Goal: Task Accomplishment & Management: Use online tool/utility

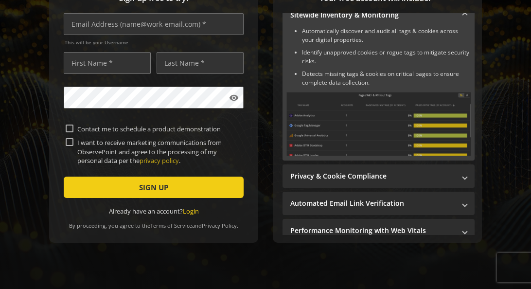
scroll to position [160, 0]
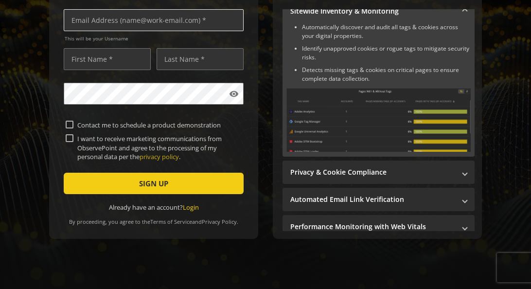
click at [99, 20] on input "text" at bounding box center [154, 20] width 180 height 22
type input "[PERSON_NAME][EMAIL_ADDRESS][DOMAIN_NAME]"
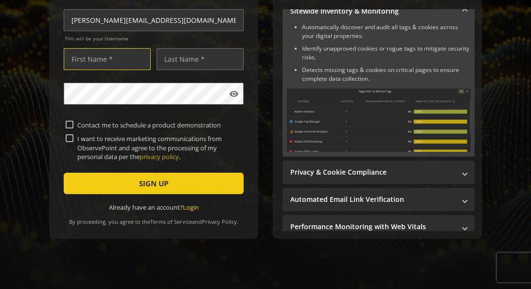
type input "[PERSON_NAME]"
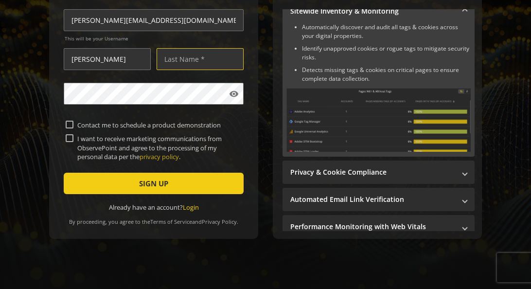
type input "Stripf"
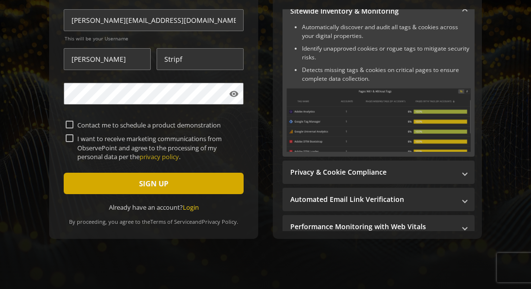
click at [166, 189] on span "SIGN UP" at bounding box center [153, 182] width 29 height 17
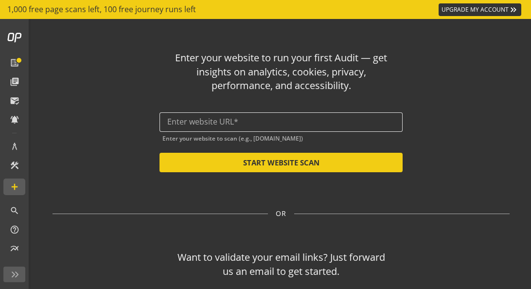
click at [253, 118] on input "text" at bounding box center [280, 121] width 227 height 9
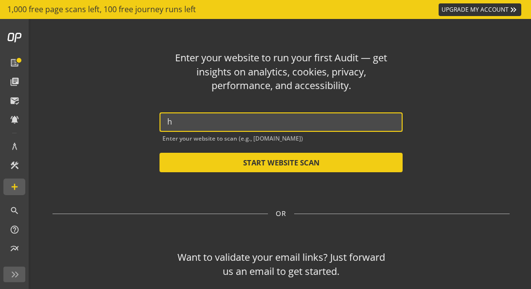
click at [188, 120] on input "h" at bounding box center [280, 121] width 227 height 9
paste input "ttps://[DOMAIN_NAME]/"
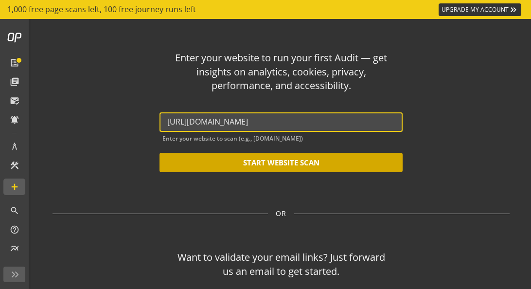
type input "[URL][DOMAIN_NAME]"
click at [255, 165] on button "START WEBSITE SCAN" at bounding box center [280, 162] width 243 height 19
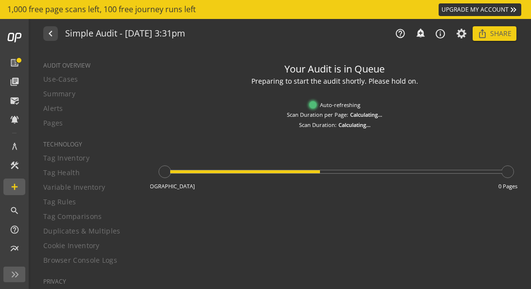
type textarea "Notes can include: -a description of what this audit is validating -changes in …"
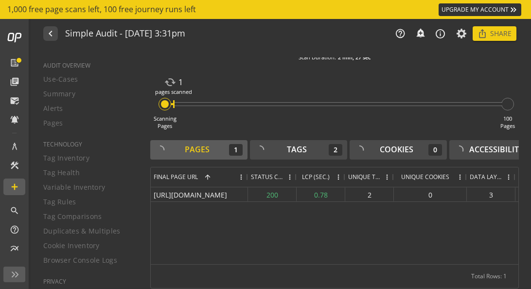
scroll to position [65, 0]
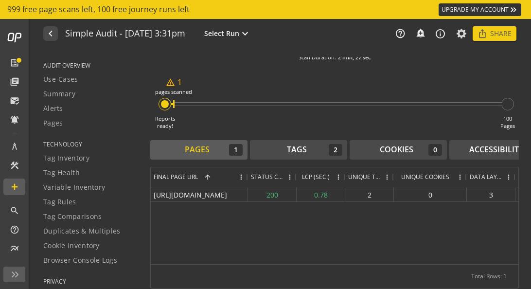
click at [202, 151] on div "Pages" at bounding box center [197, 149] width 25 height 11
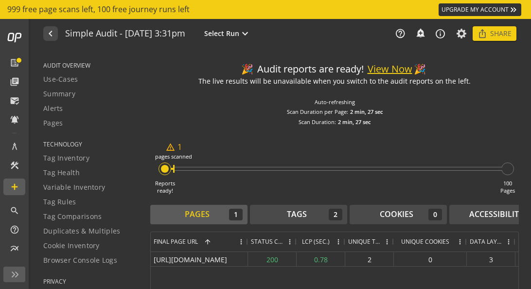
click at [385, 66] on button "View Now" at bounding box center [389, 69] width 45 height 14
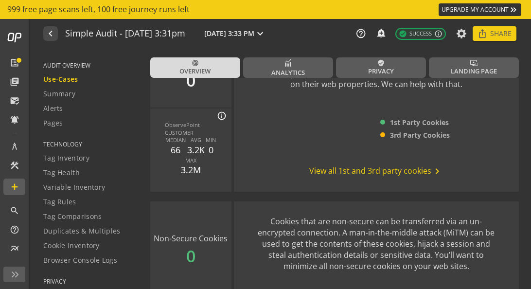
scroll to position [1389, 0]
